Goal: Navigation & Orientation: Find specific page/section

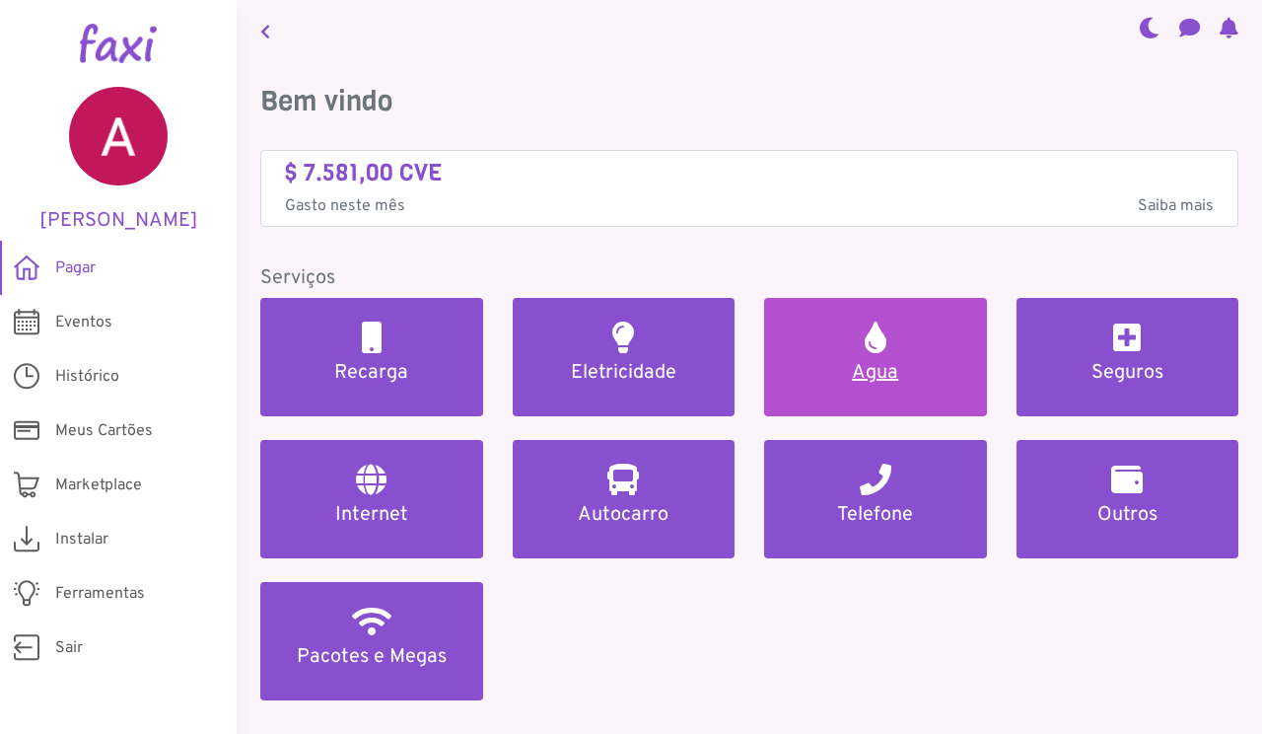
click at [888, 345] on link "Agua" at bounding box center [875, 357] width 223 height 118
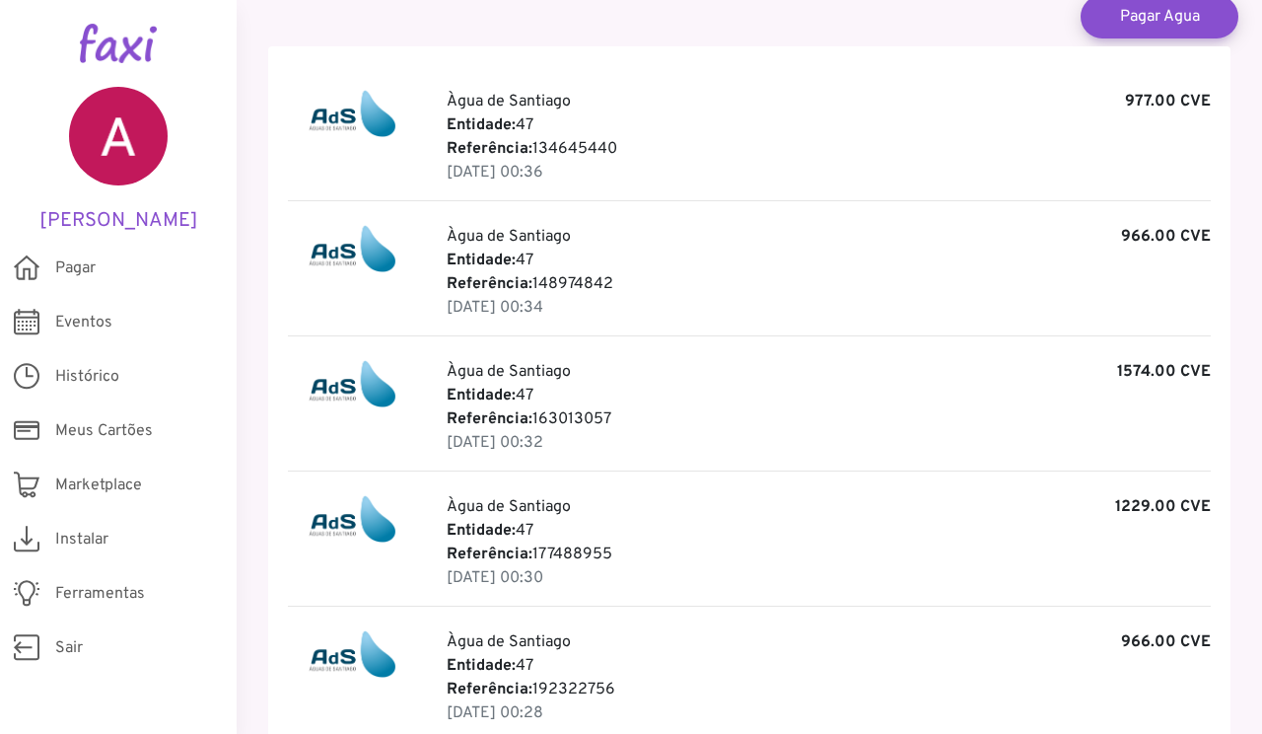
scroll to position [420, 0]
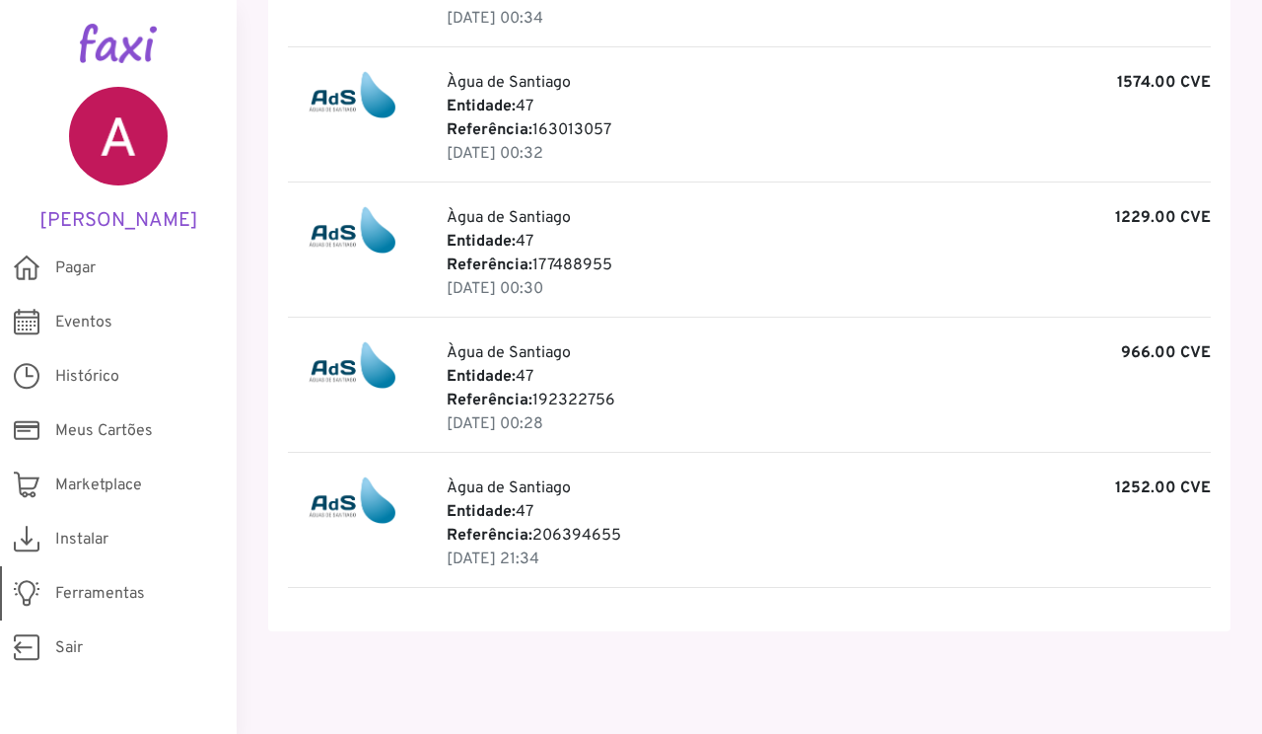
click at [92, 592] on span "Ferramentas" at bounding box center [100, 594] width 90 height 24
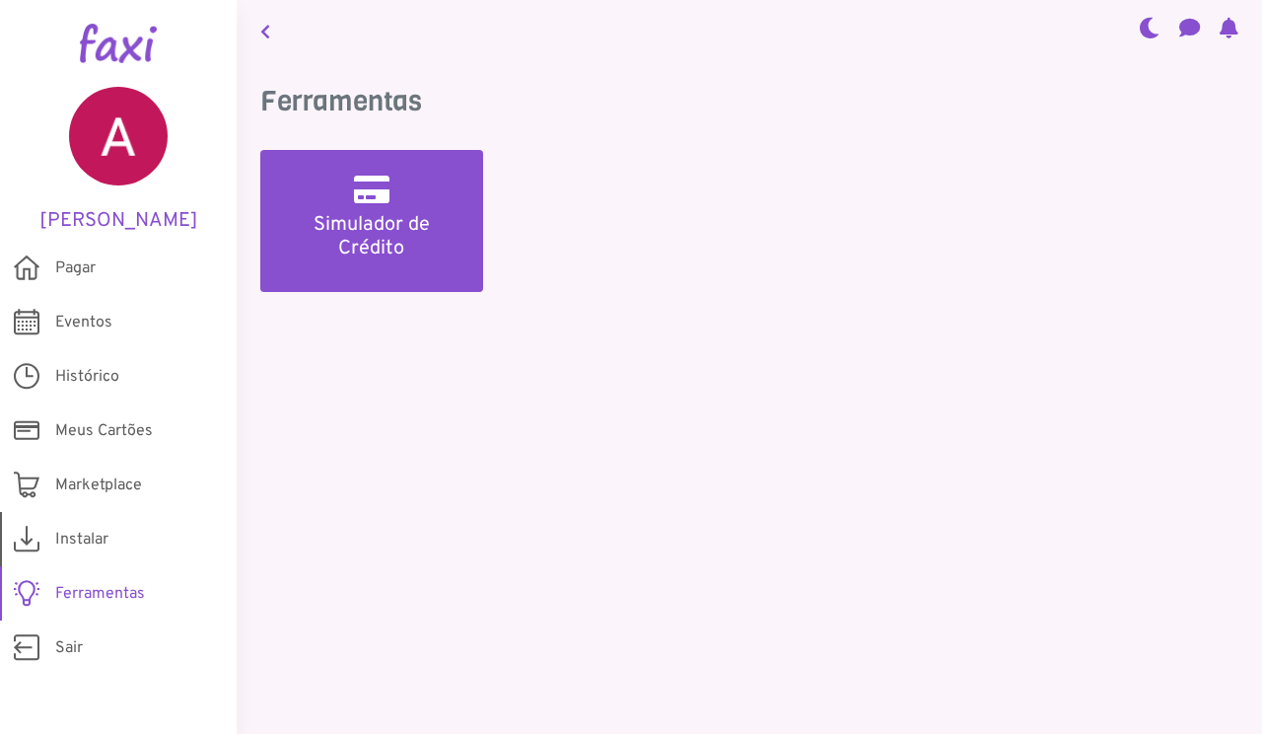
click at [81, 536] on span "Instalar" at bounding box center [81, 540] width 53 height 24
click at [81, 540] on span "Instalar" at bounding box center [81, 540] width 53 height 24
click at [84, 528] on span "Instalar" at bounding box center [81, 540] width 53 height 24
click at [84, 480] on span "Marketplace" at bounding box center [98, 485] width 87 height 24
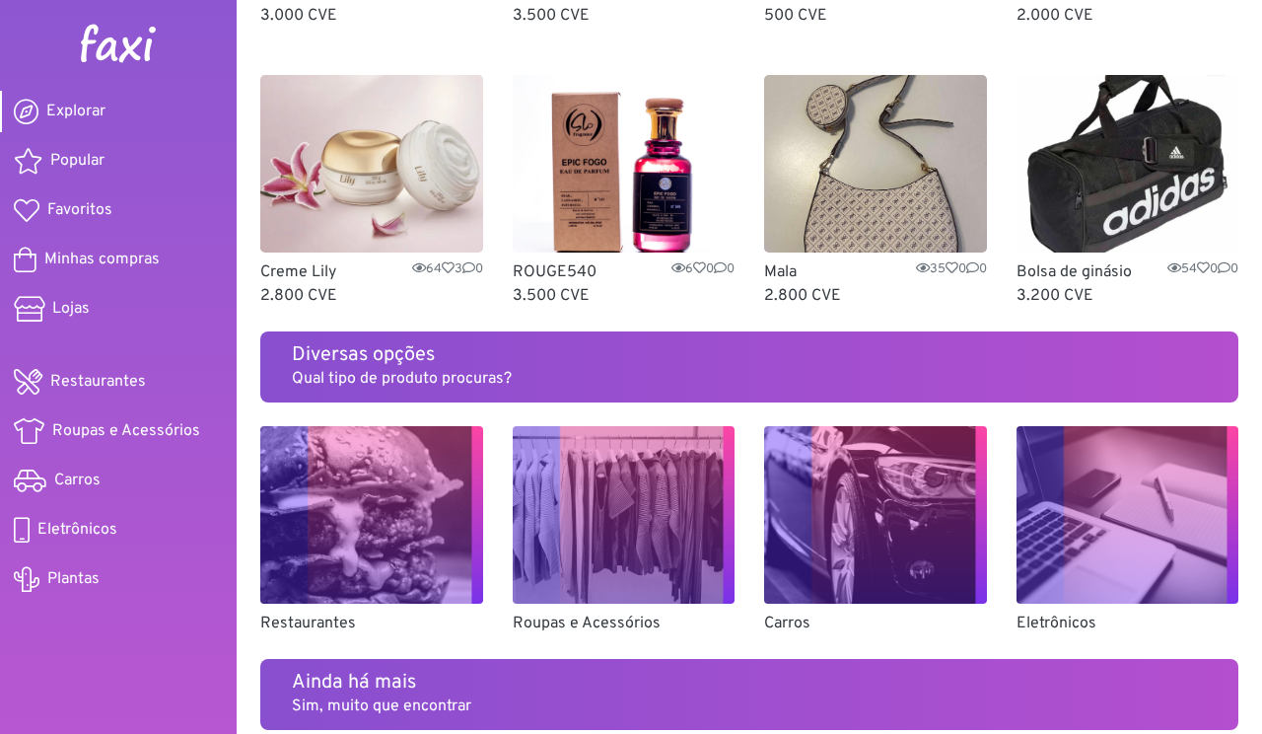
scroll to position [986, 0]
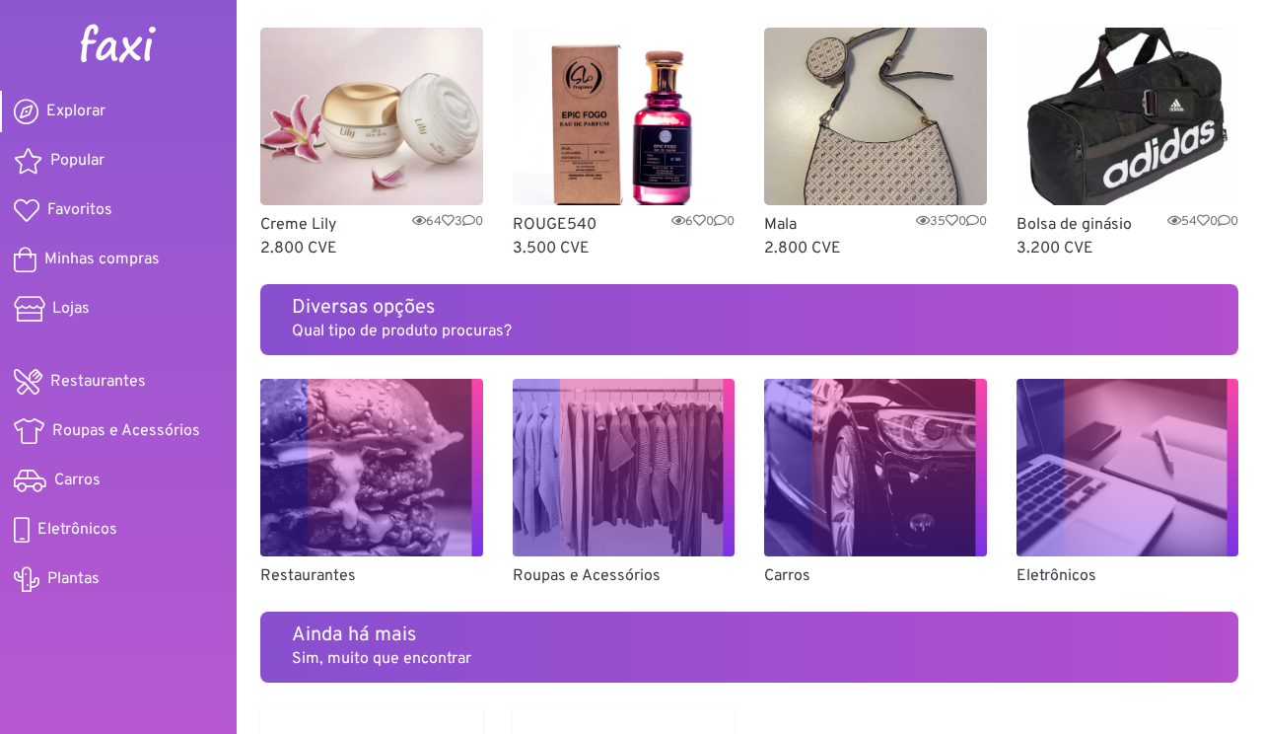
click at [835, 420] on img at bounding box center [875, 468] width 223 height 178
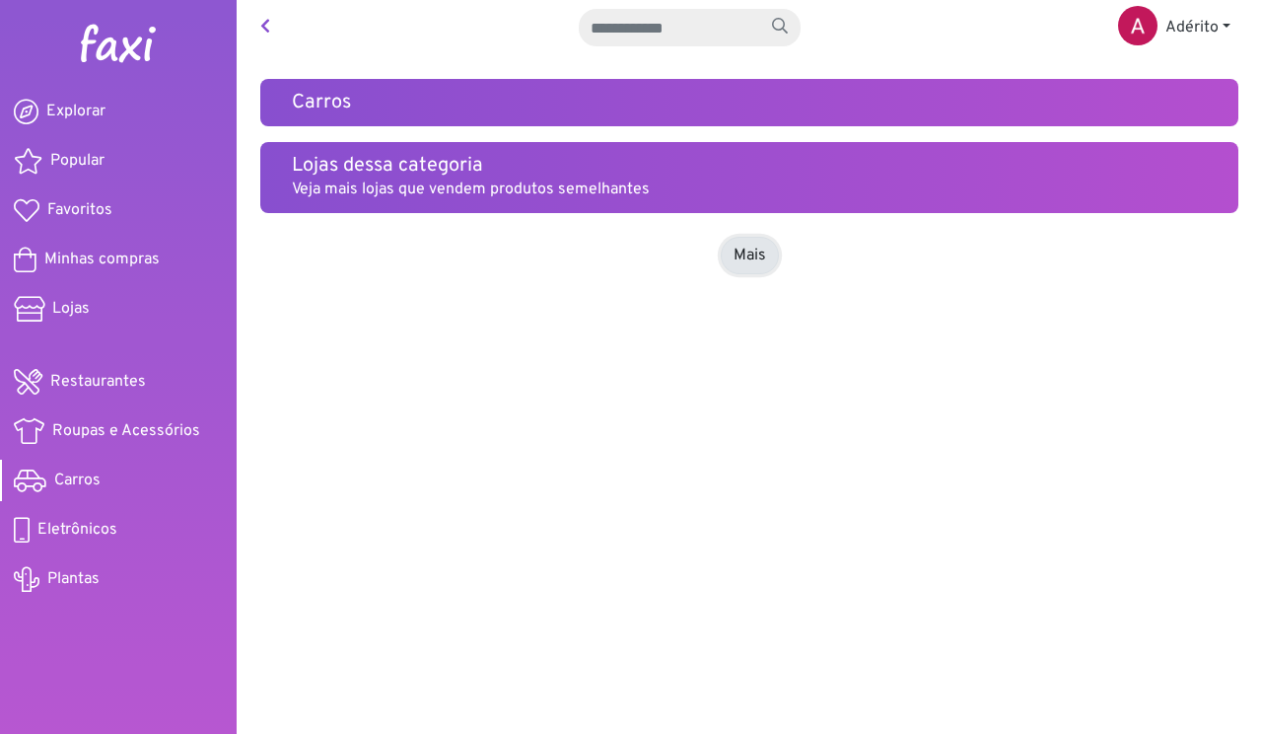
click at [740, 247] on link "Mais" at bounding box center [750, 255] width 58 height 37
click at [268, 22] on icon at bounding box center [265, 26] width 10 height 16
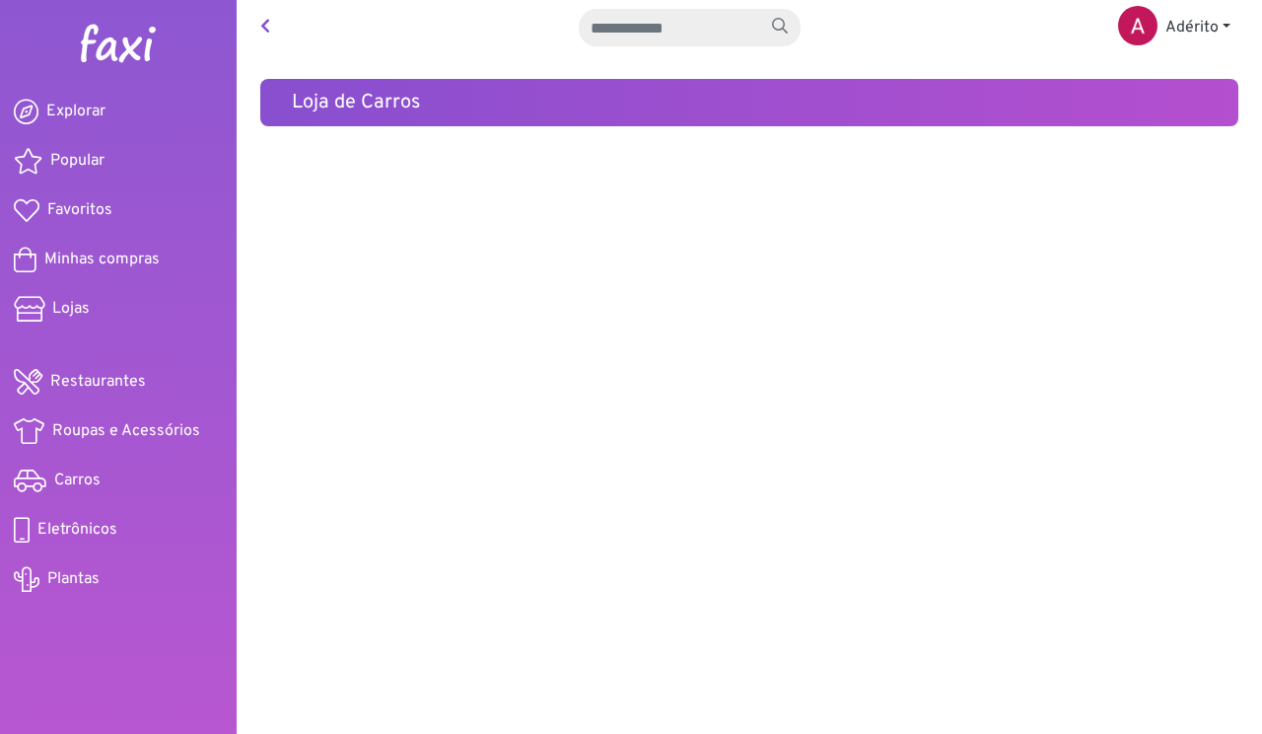
click at [271, 21] on link at bounding box center [265, 27] width 26 height 39
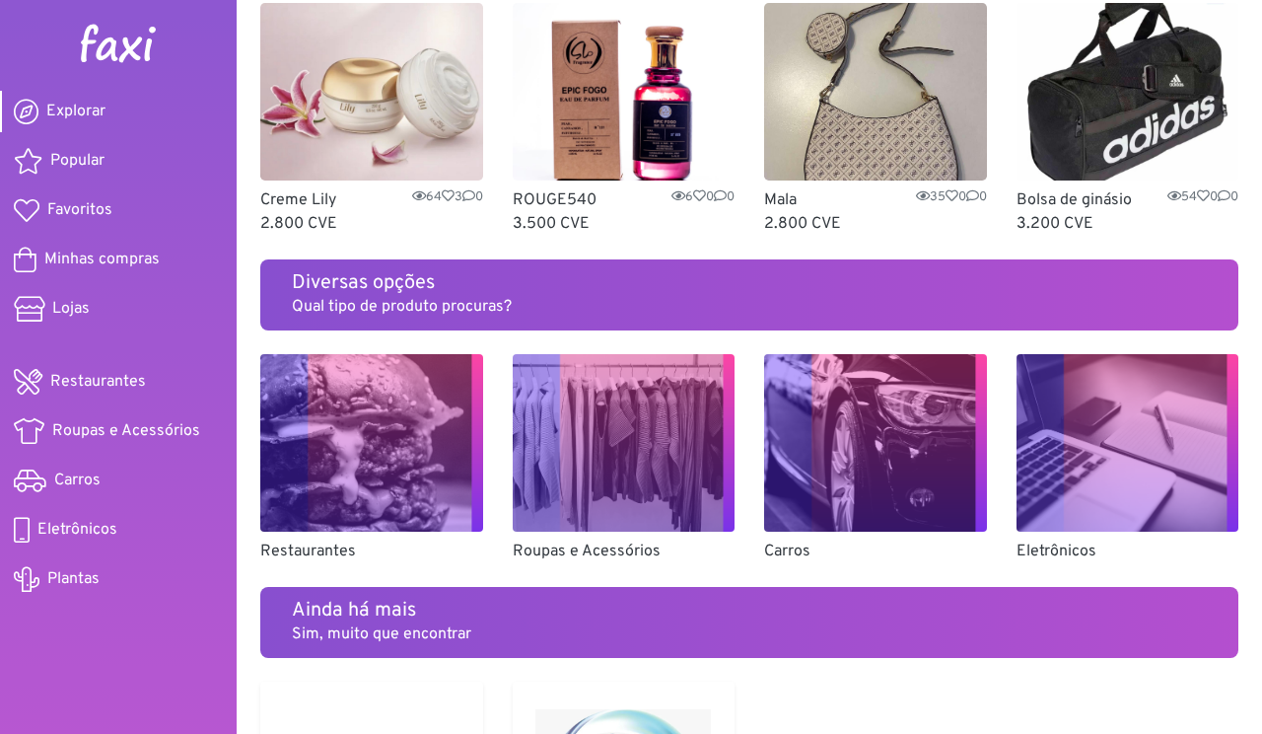
scroll to position [1379, 0]
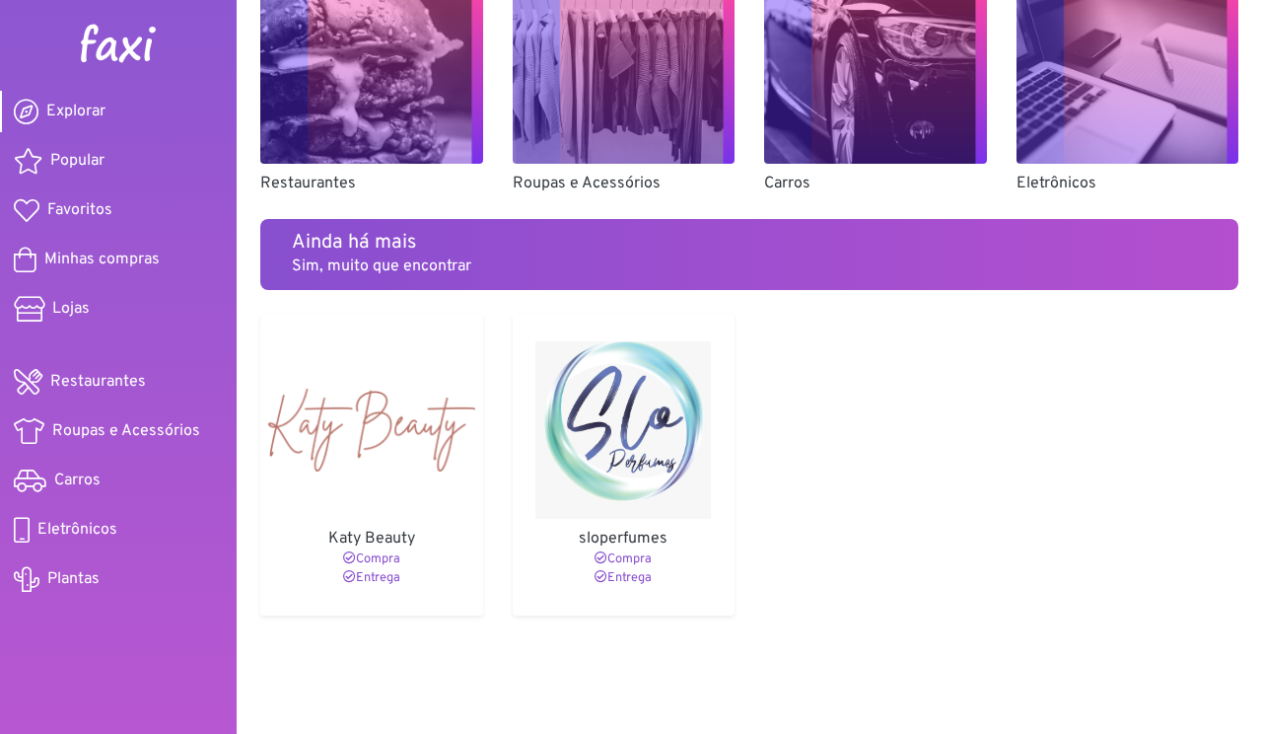
click at [391, 440] on img at bounding box center [371, 430] width 207 height 178
